Goal: Task Accomplishment & Management: Use online tool/utility

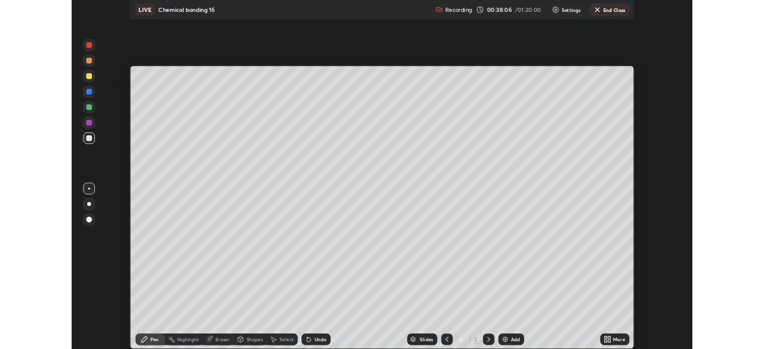
scroll to position [429, 764]
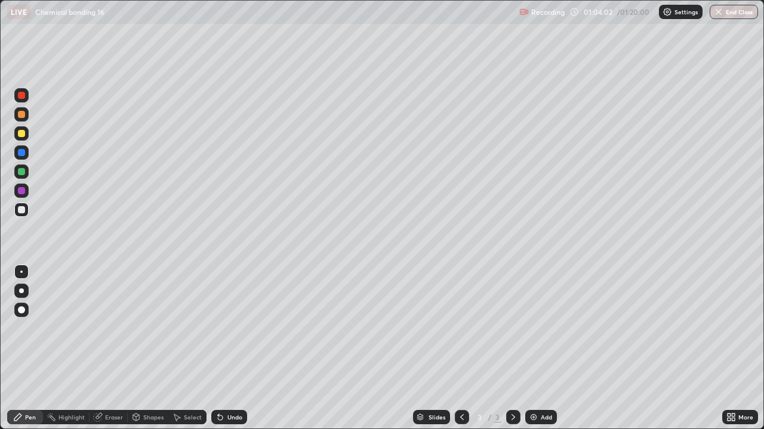
click at [222, 348] on icon at bounding box center [220, 418] width 10 height 10
click at [225, 348] on div "Undo" at bounding box center [229, 417] width 36 height 14
click at [231, 348] on div "Undo" at bounding box center [229, 417] width 36 height 14
click at [228, 348] on div "Undo" at bounding box center [234, 418] width 15 height 6
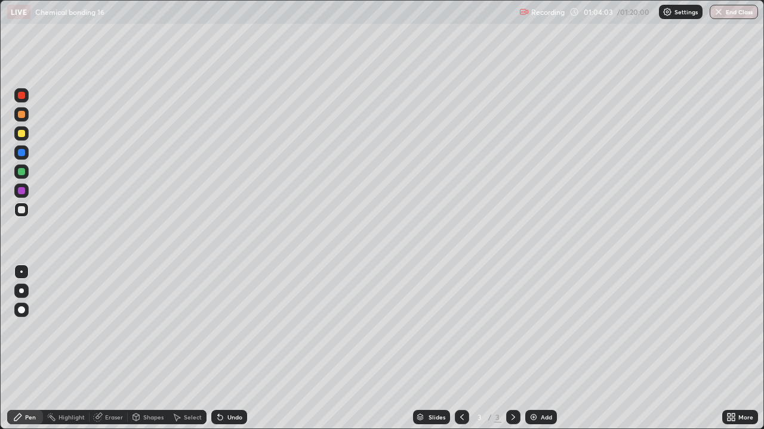
click at [227, 348] on div "Undo" at bounding box center [234, 418] width 15 height 6
click at [228, 348] on div "Undo" at bounding box center [234, 418] width 15 height 6
click at [723, 10] on button "End Class" at bounding box center [733, 12] width 48 height 14
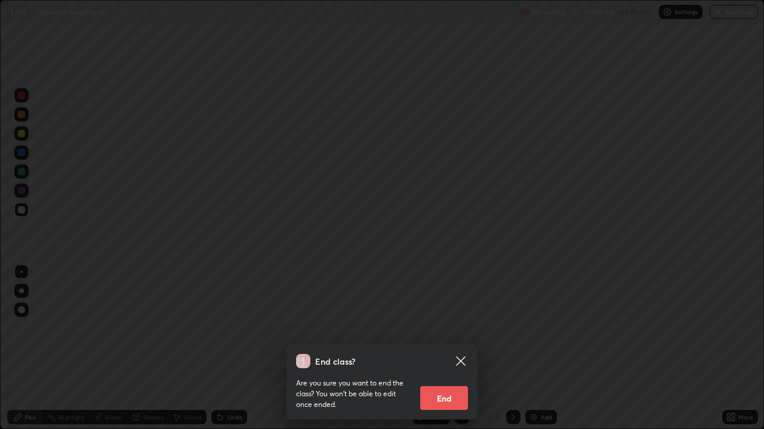
click at [446, 348] on button "End" at bounding box center [444, 399] width 48 height 24
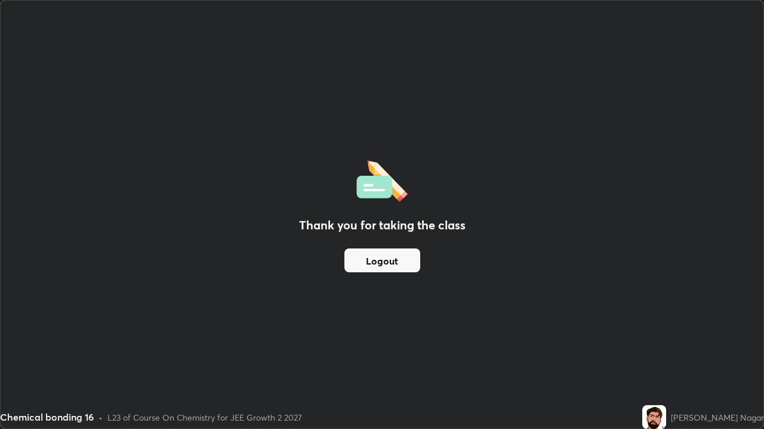
click at [371, 264] on button "Logout" at bounding box center [382, 261] width 76 height 24
click at [372, 259] on button "Logout" at bounding box center [382, 261] width 76 height 24
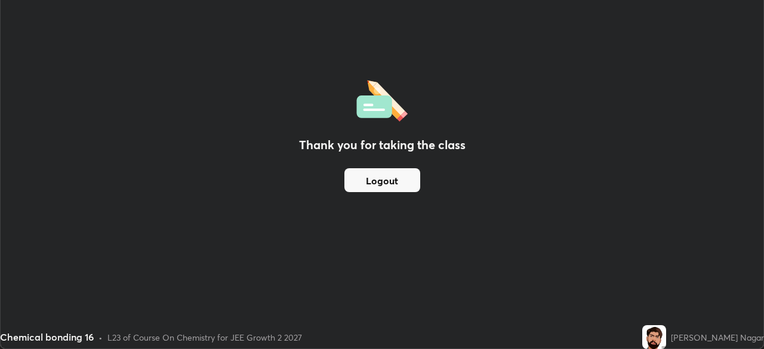
scroll to position [59303, 58888]
